Goal: Task Accomplishment & Management: Use online tool/utility

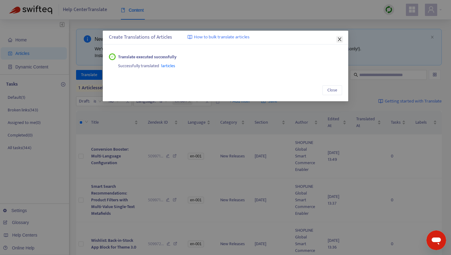
click at [339, 40] on icon "close" at bounding box center [338, 39] width 3 height 4
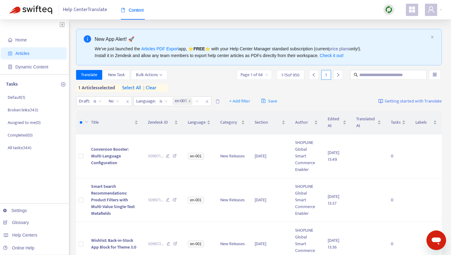
click at [156, 88] on span "| clear" at bounding box center [148, 87] width 15 height 7
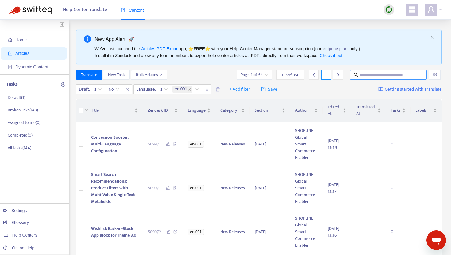
click at [367, 70] on span at bounding box center [388, 75] width 77 height 10
paste input "**********"
type input "**********"
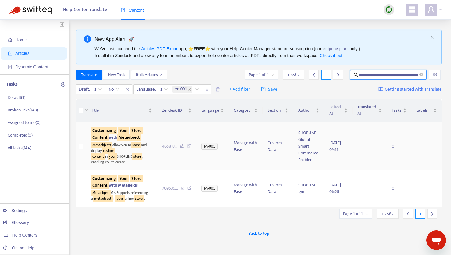
scroll to position [0, 0]
click at [82, 146] on label at bounding box center [80, 146] width 5 height 7
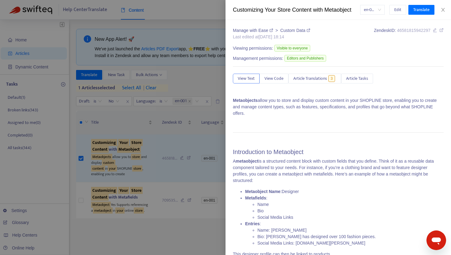
click at [96, 74] on div at bounding box center [225, 127] width 451 height 255
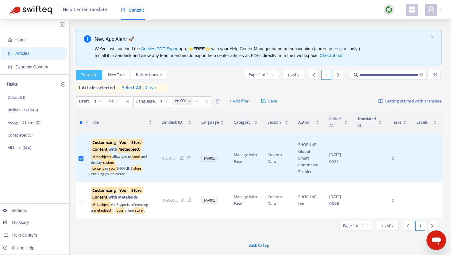
click at [91, 74] on span "Translate" at bounding box center [89, 74] width 16 height 7
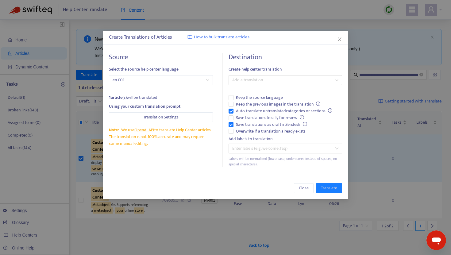
click at [247, 86] on div "Destination Create help center translation Add a translation Keep the source la…" at bounding box center [284, 110] width 113 height 114
click at [252, 78] on div at bounding box center [282, 79] width 104 height 7
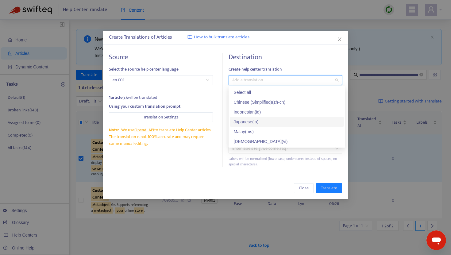
click at [248, 121] on div "Japanese ( ja )" at bounding box center [286, 121] width 107 height 7
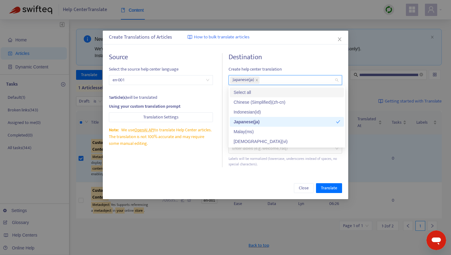
click at [273, 65] on div "Destination Create help center translation Japanese ( ja ) Keep the source lang…" at bounding box center [284, 110] width 113 height 114
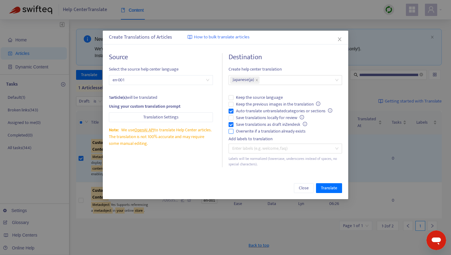
click at [232, 134] on label "Overwrite if a translation already exists" at bounding box center [284, 131] width 113 height 7
click at [325, 185] on span "Translate" at bounding box center [329, 187] width 16 height 7
